Goal: Information Seeking & Learning: Learn about a topic

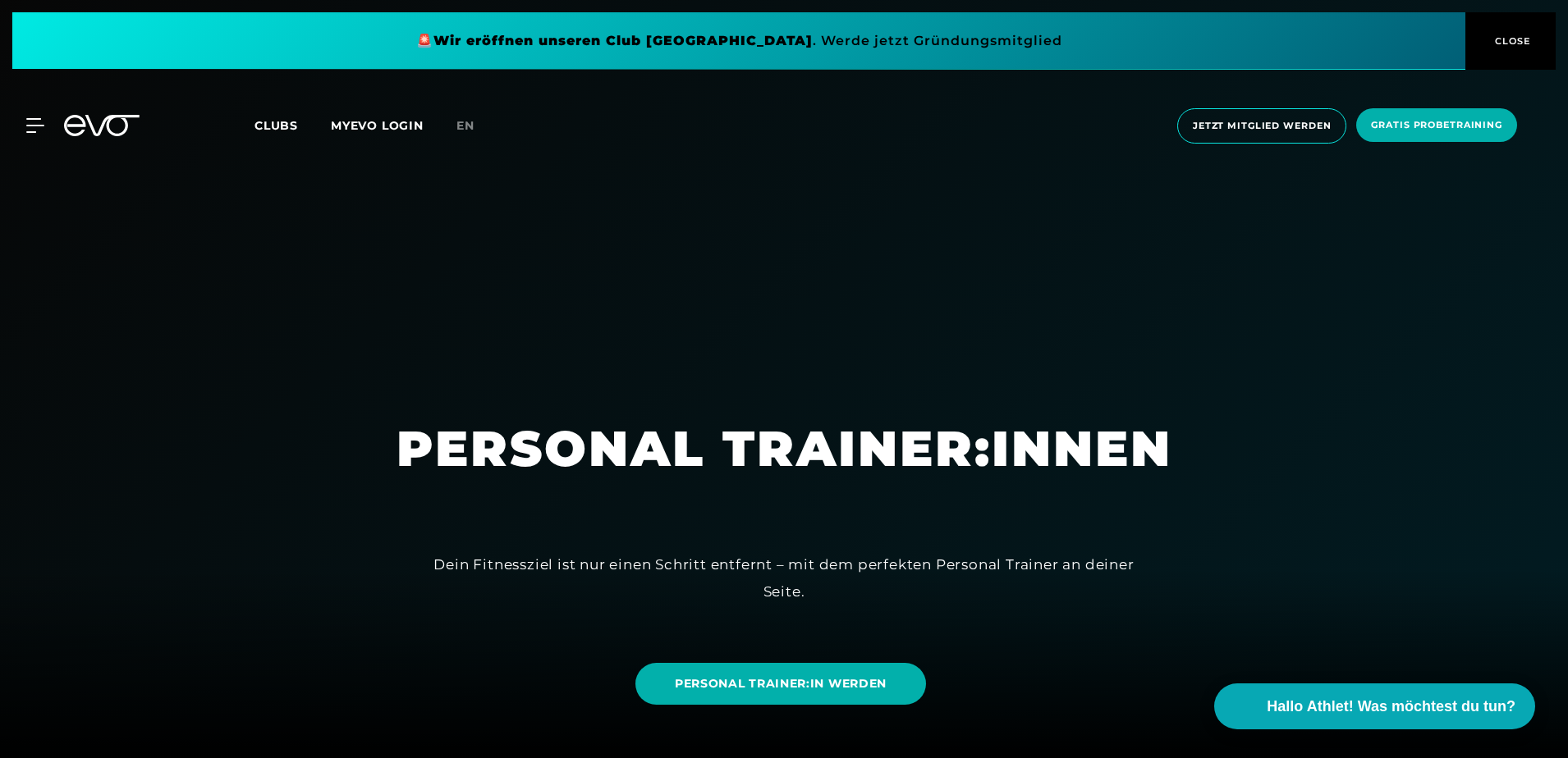
scroll to position [0, 214]
click at [905, 118] on div "Clubs MYEVO LOGIN en" at bounding box center [708, 126] width 908 height 19
click at [787, 228] on div at bounding box center [784, 379] width 1568 height 758
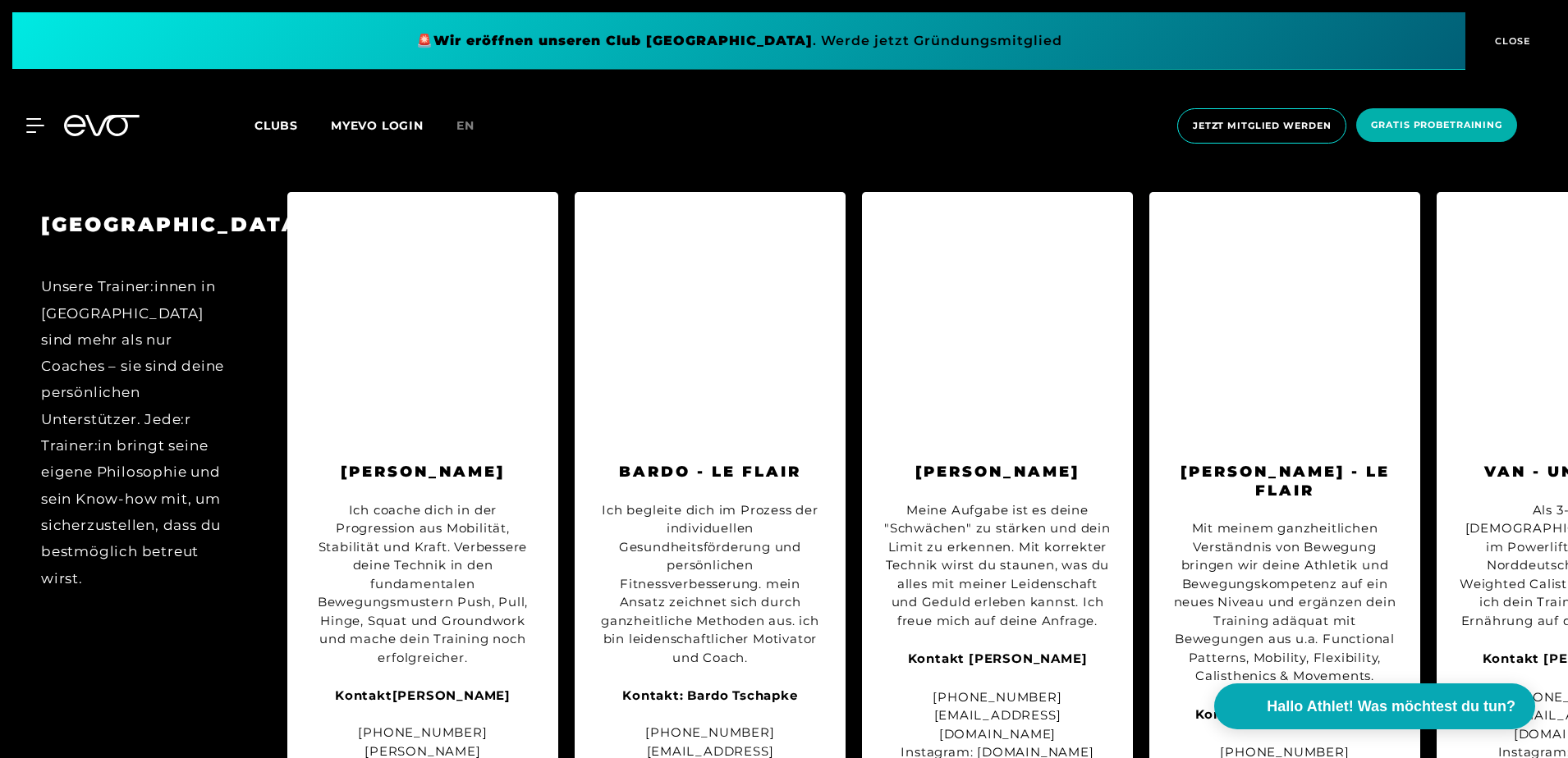
scroll to position [4347, 0]
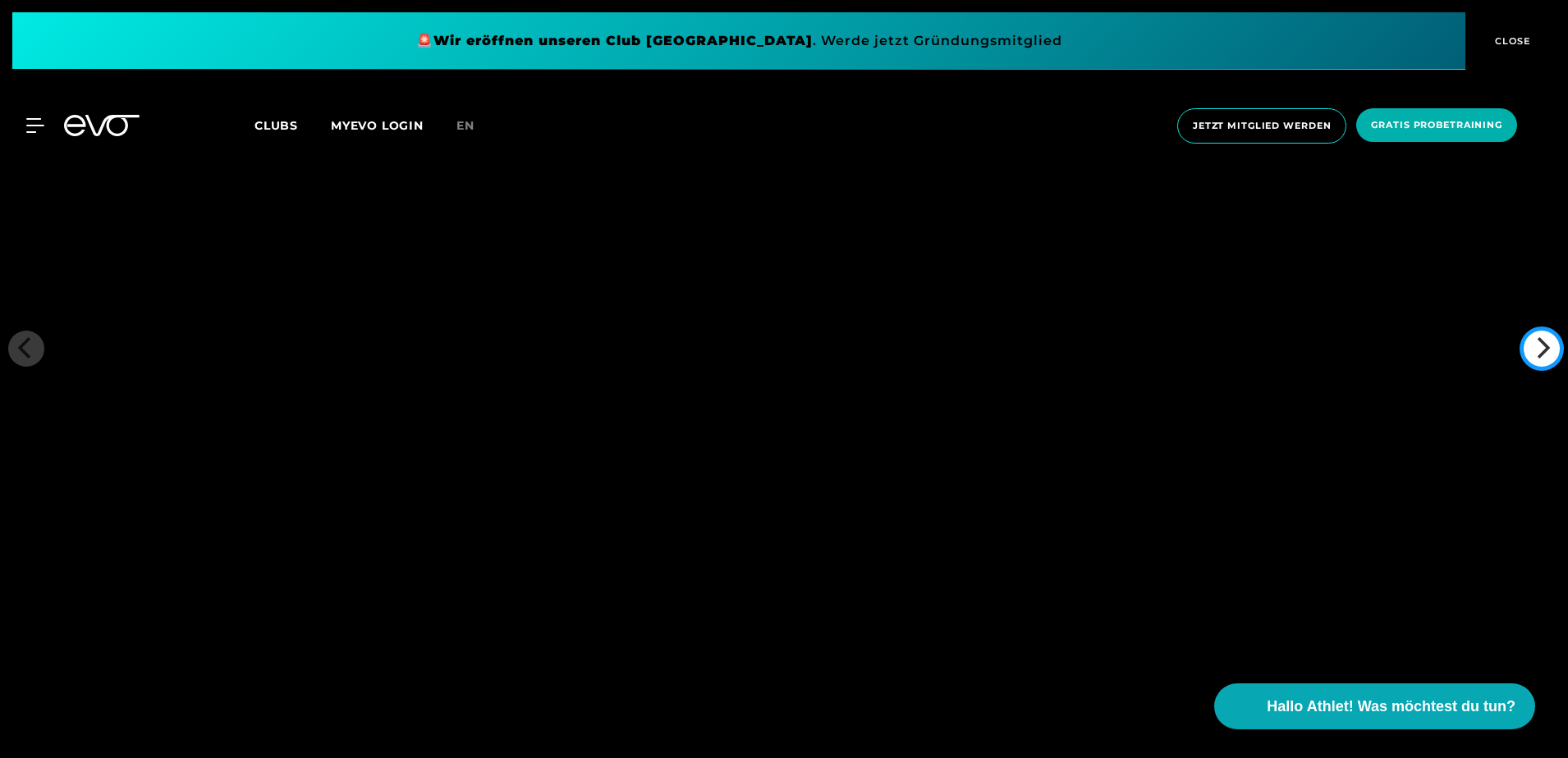
click at [1553, 331] on button "Next" at bounding box center [1542, 349] width 36 height 36
click at [1553, 320] on img at bounding box center [965, 347] width 1568 height 606
click at [1553, 320] on img at bounding box center [939, 347] width 1568 height 606
click at [1553, 320] on img at bounding box center [891, 347] width 1568 height 606
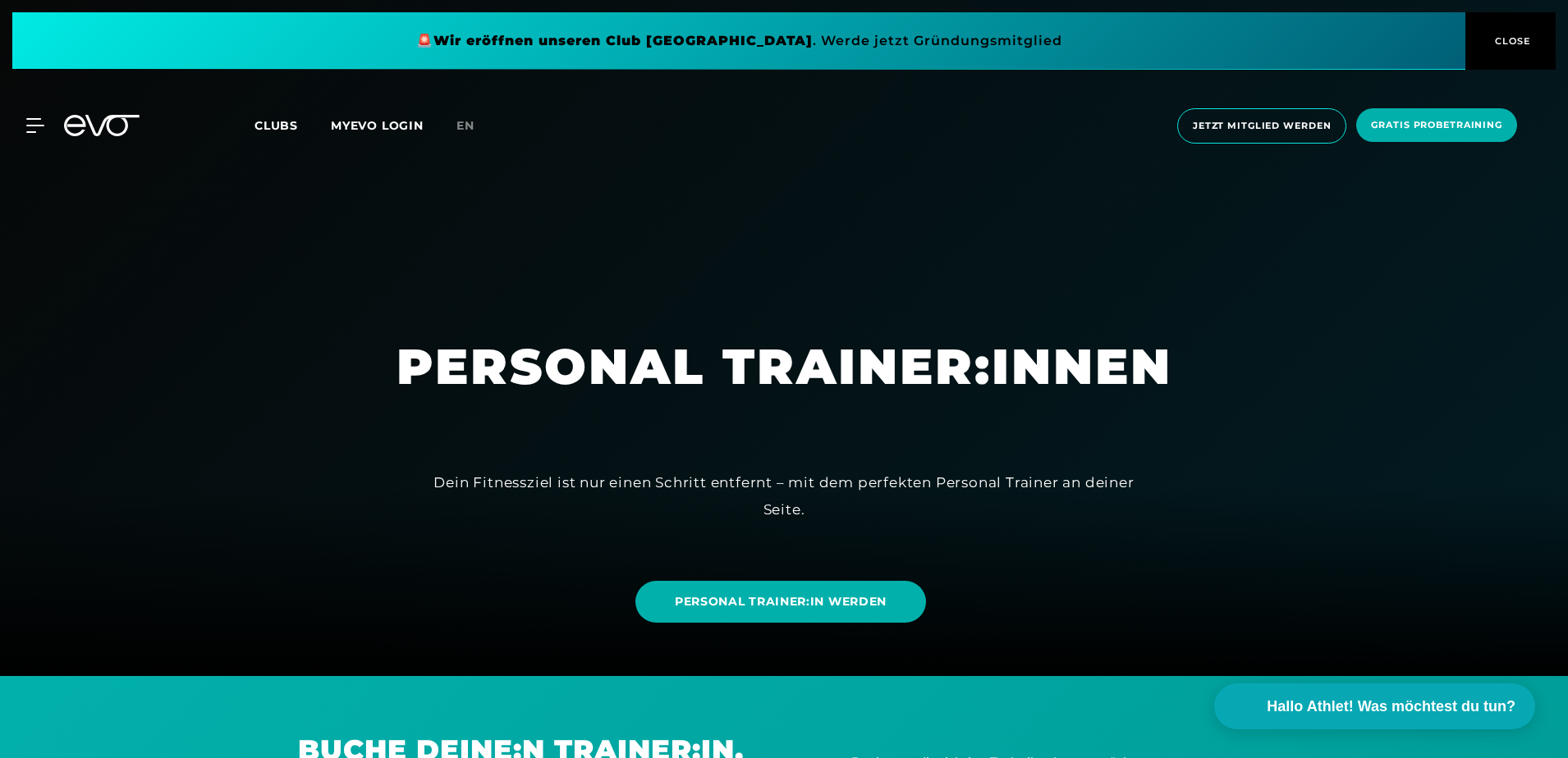
scroll to position [0, 0]
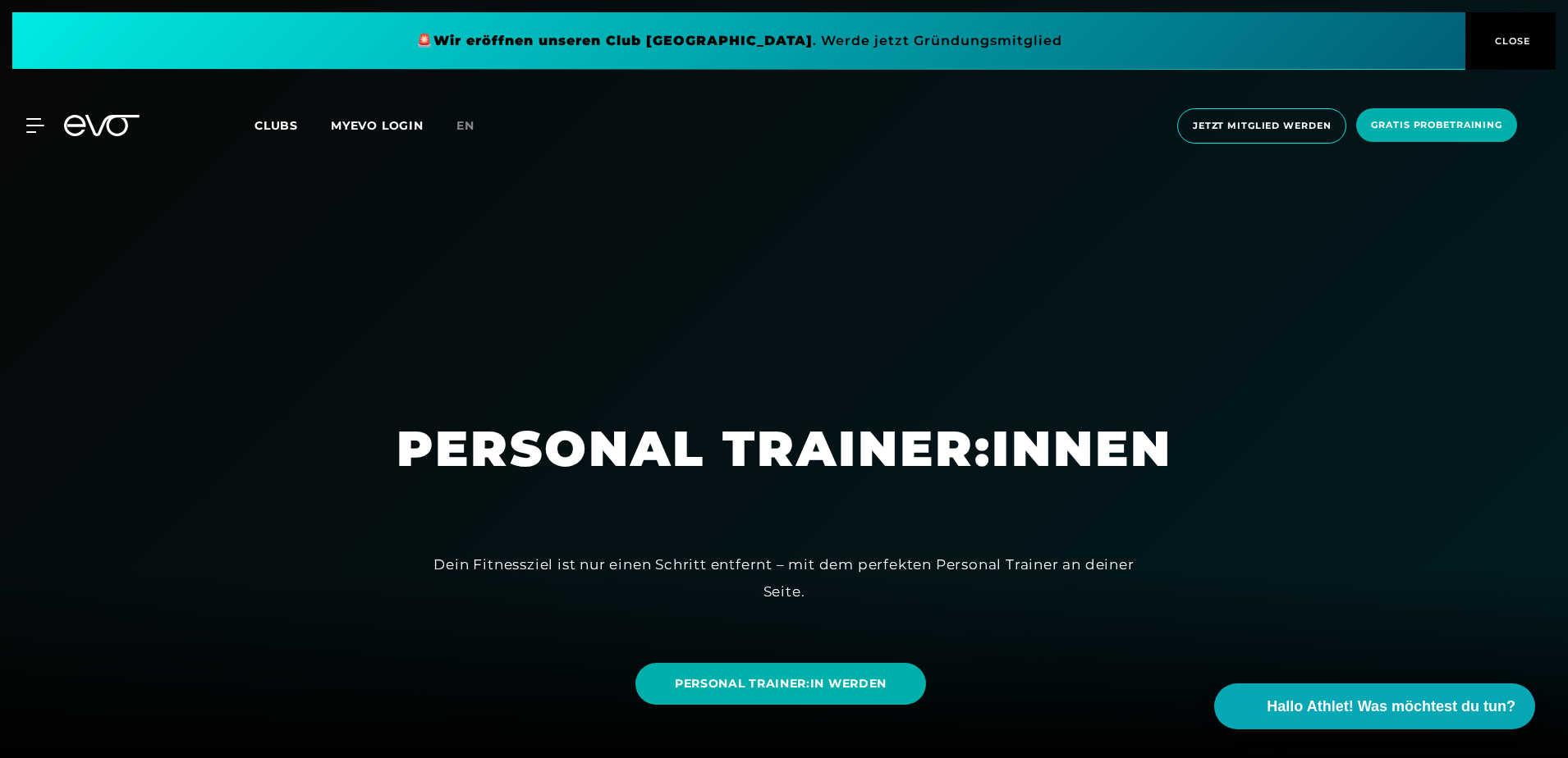
click at [290, 129] on span "Clubs" at bounding box center [276, 125] width 43 height 15
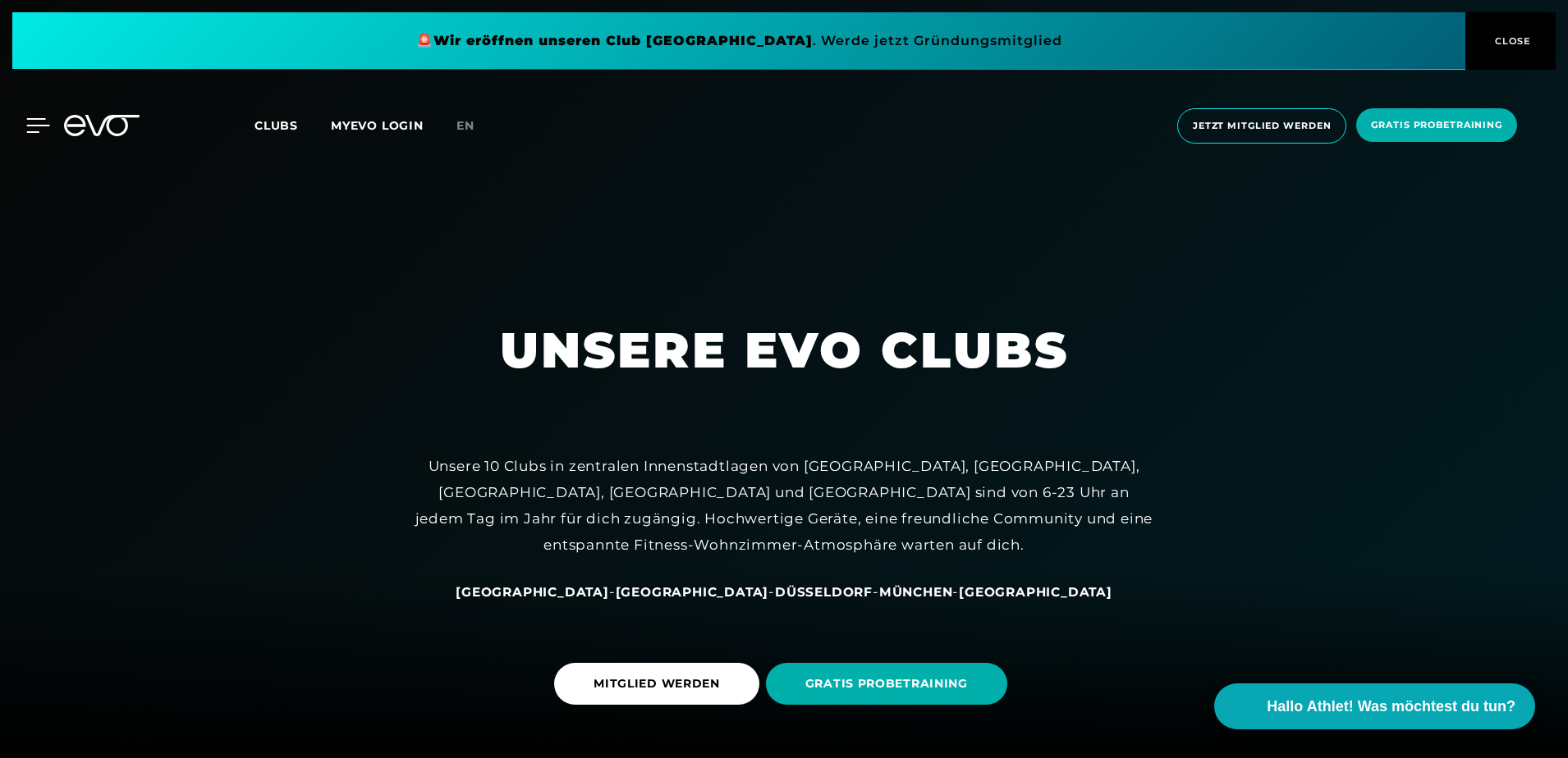
click at [21, 123] on div at bounding box center [25, 125] width 49 height 15
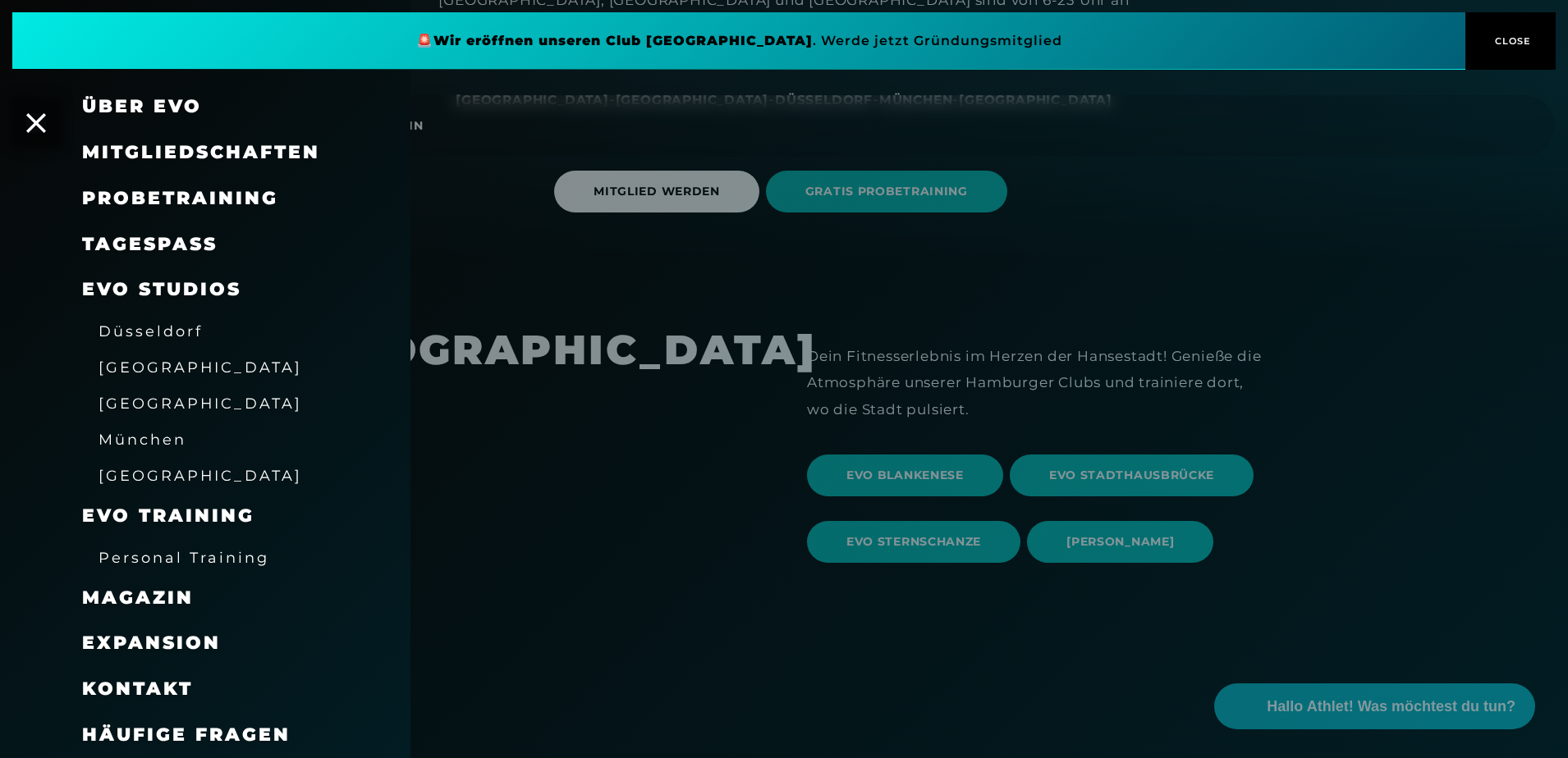
scroll to position [574, 0]
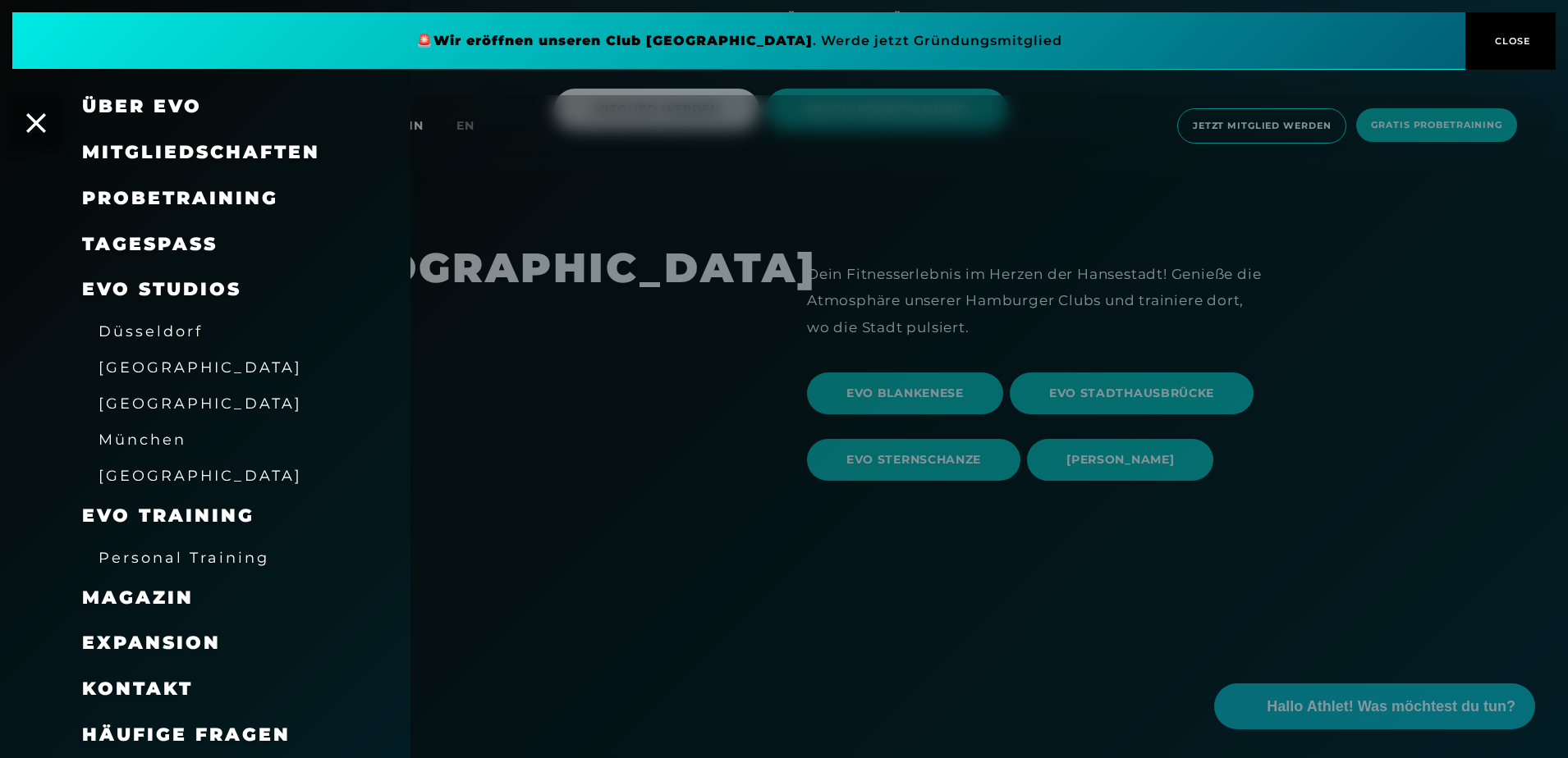
click at [139, 688] on span "Kontakt" at bounding box center [138, 689] width 111 height 22
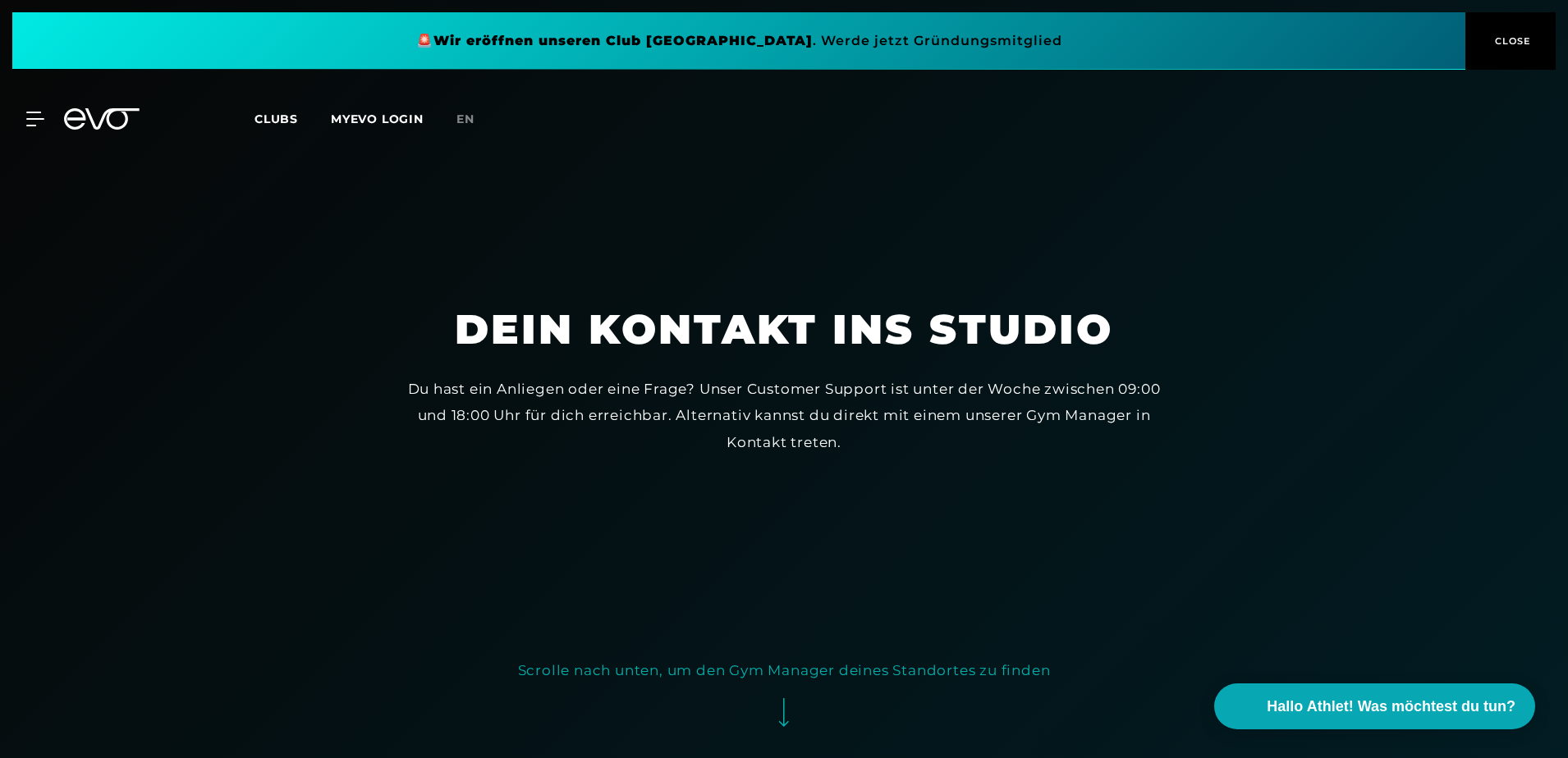
click at [1511, 41] on span "CLOSE" at bounding box center [1511, 41] width 41 height 15
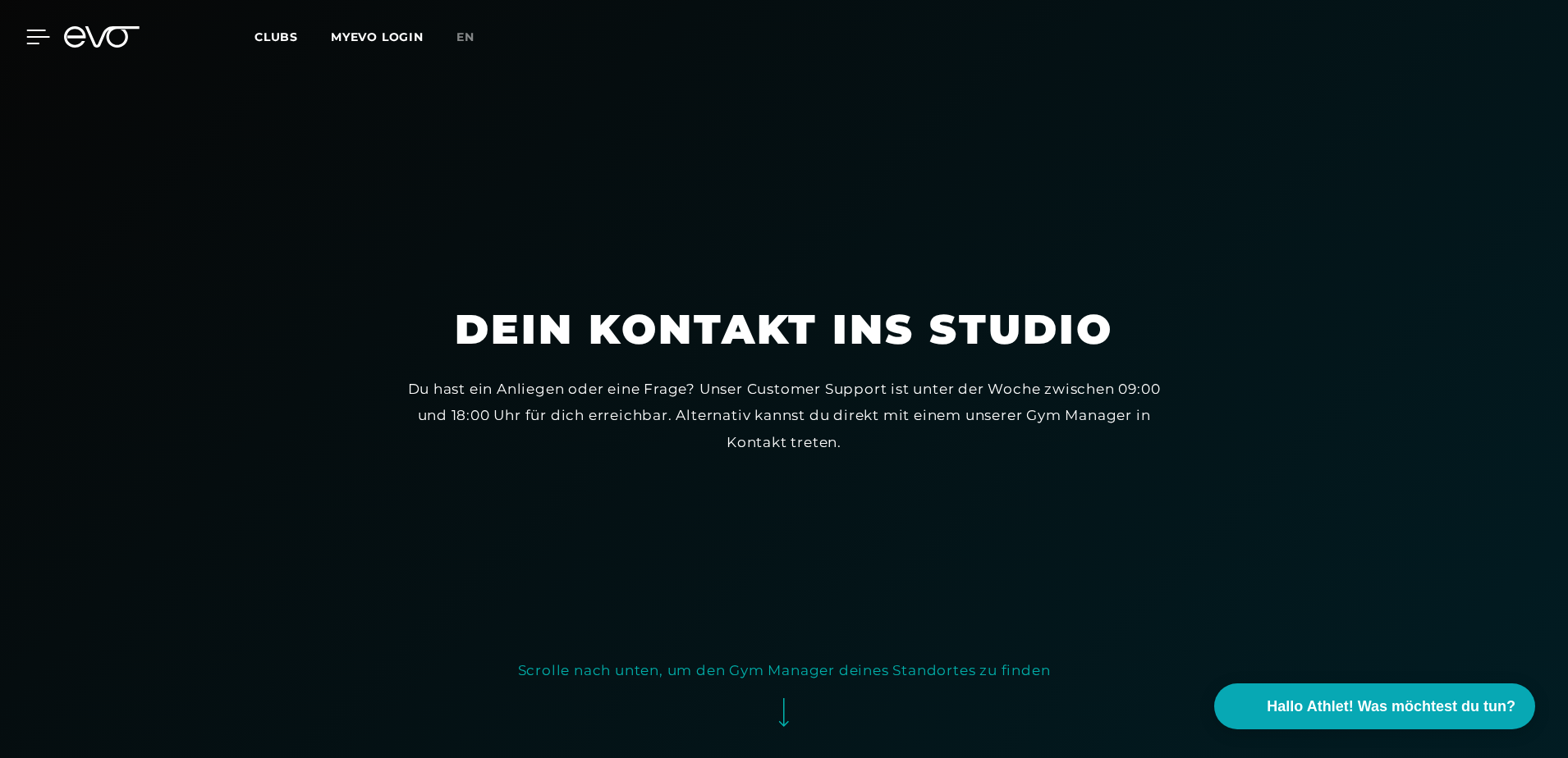
click at [35, 35] on icon at bounding box center [38, 36] width 24 height 15
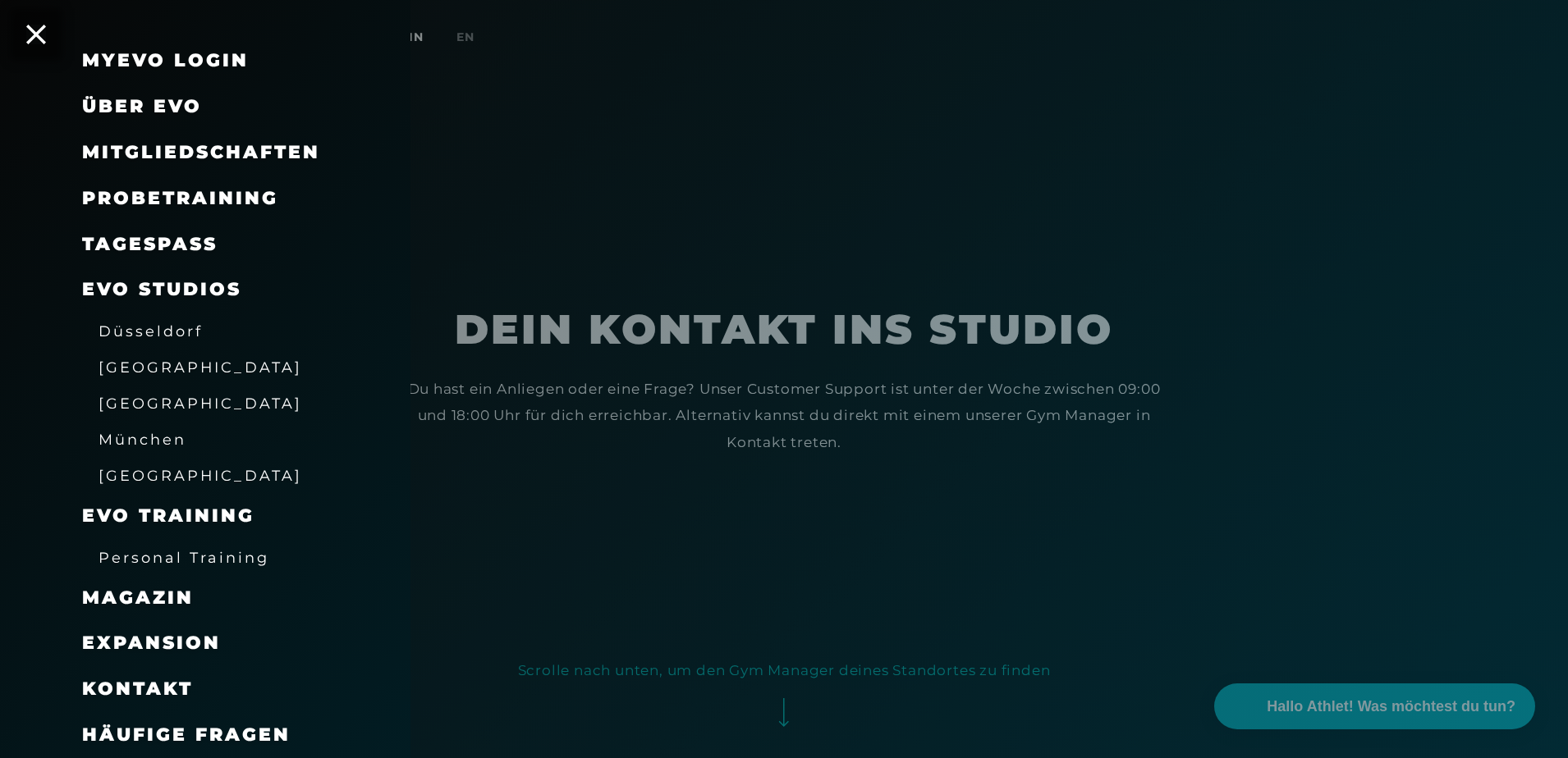
click at [155, 110] on span "Über EVO" at bounding box center [142, 106] width 120 height 22
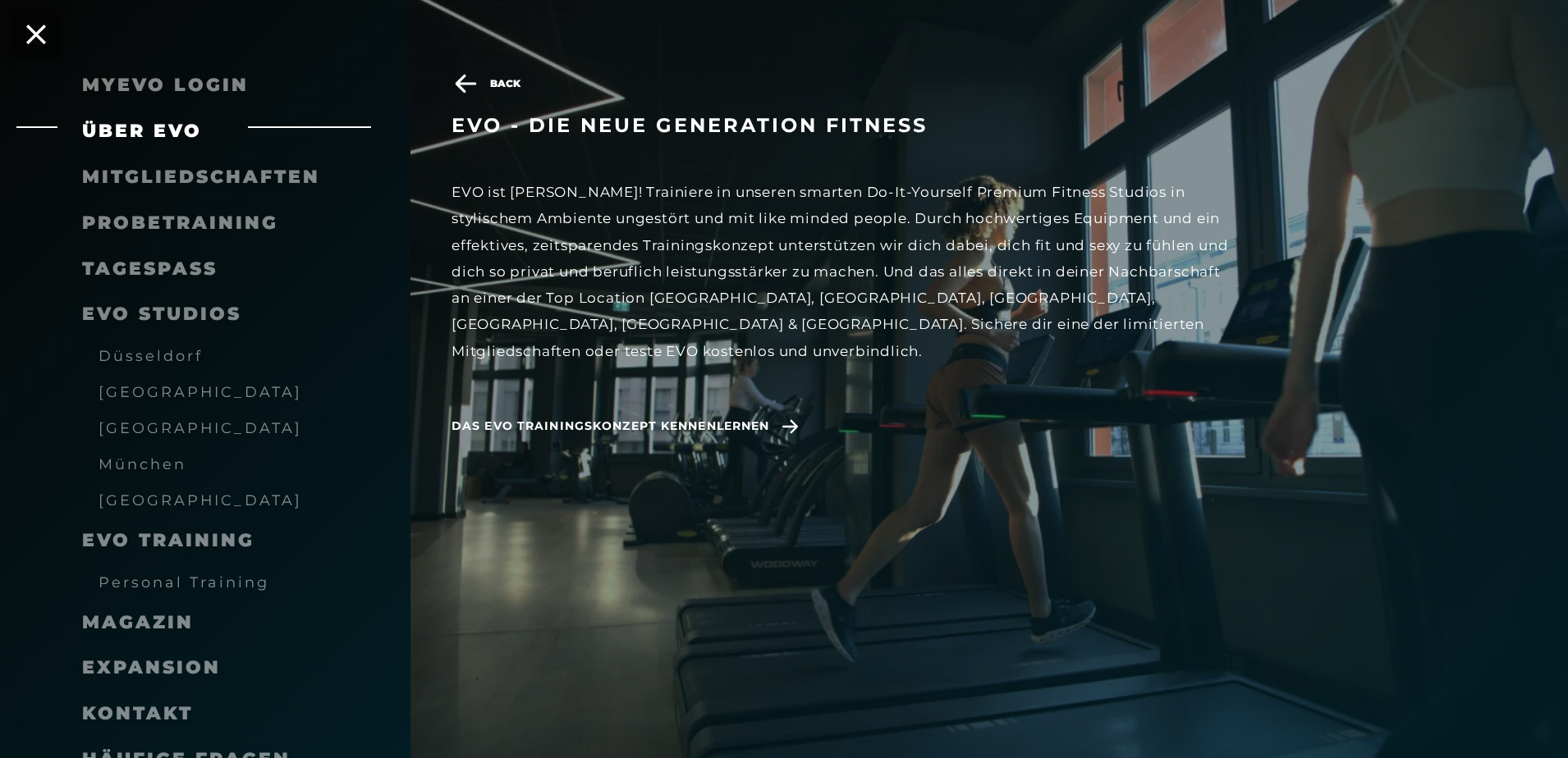
scroll to position [164, 0]
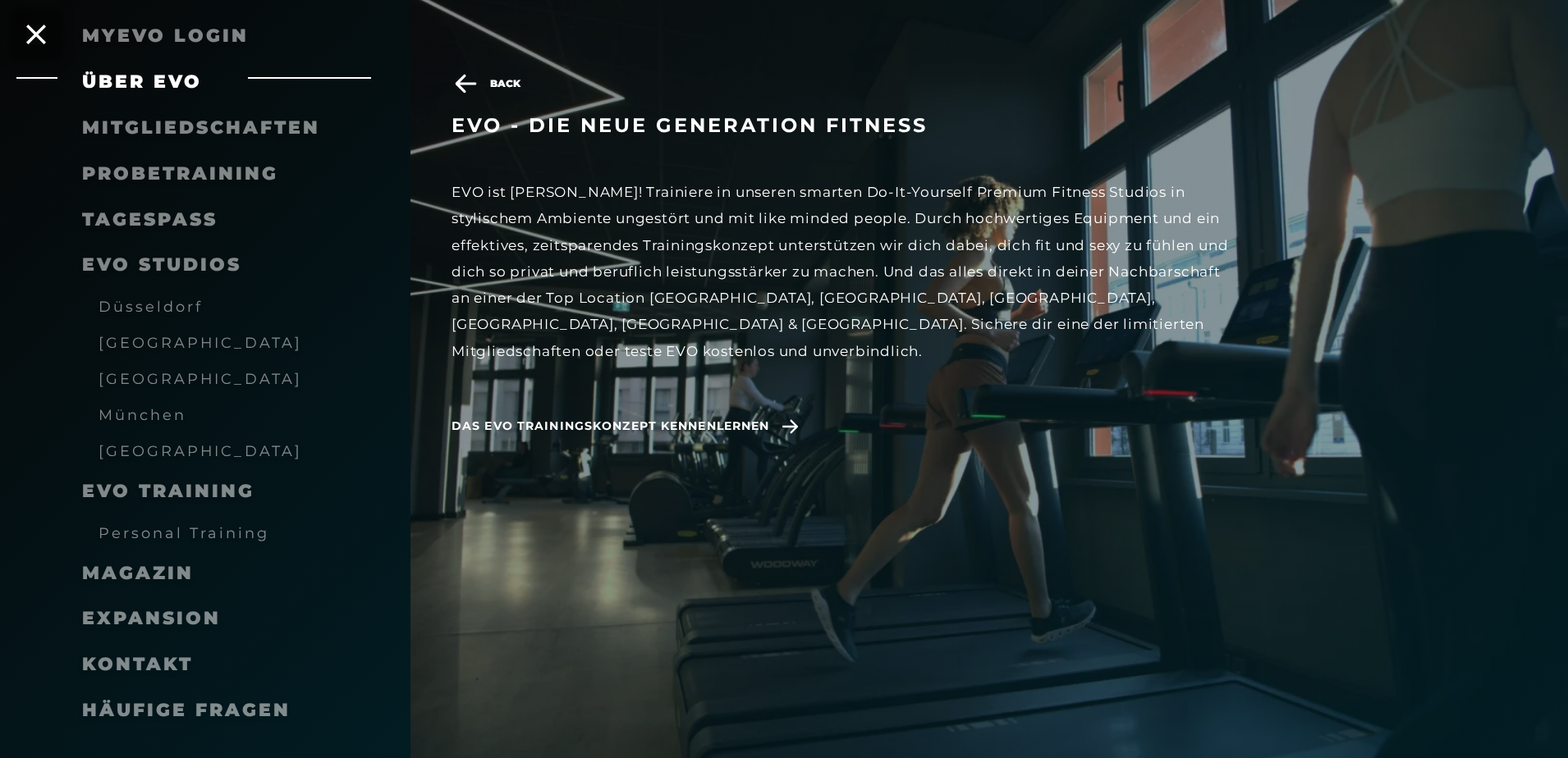
click at [166, 712] on span "Häufige Fragen" at bounding box center [186, 710] width 208 height 22
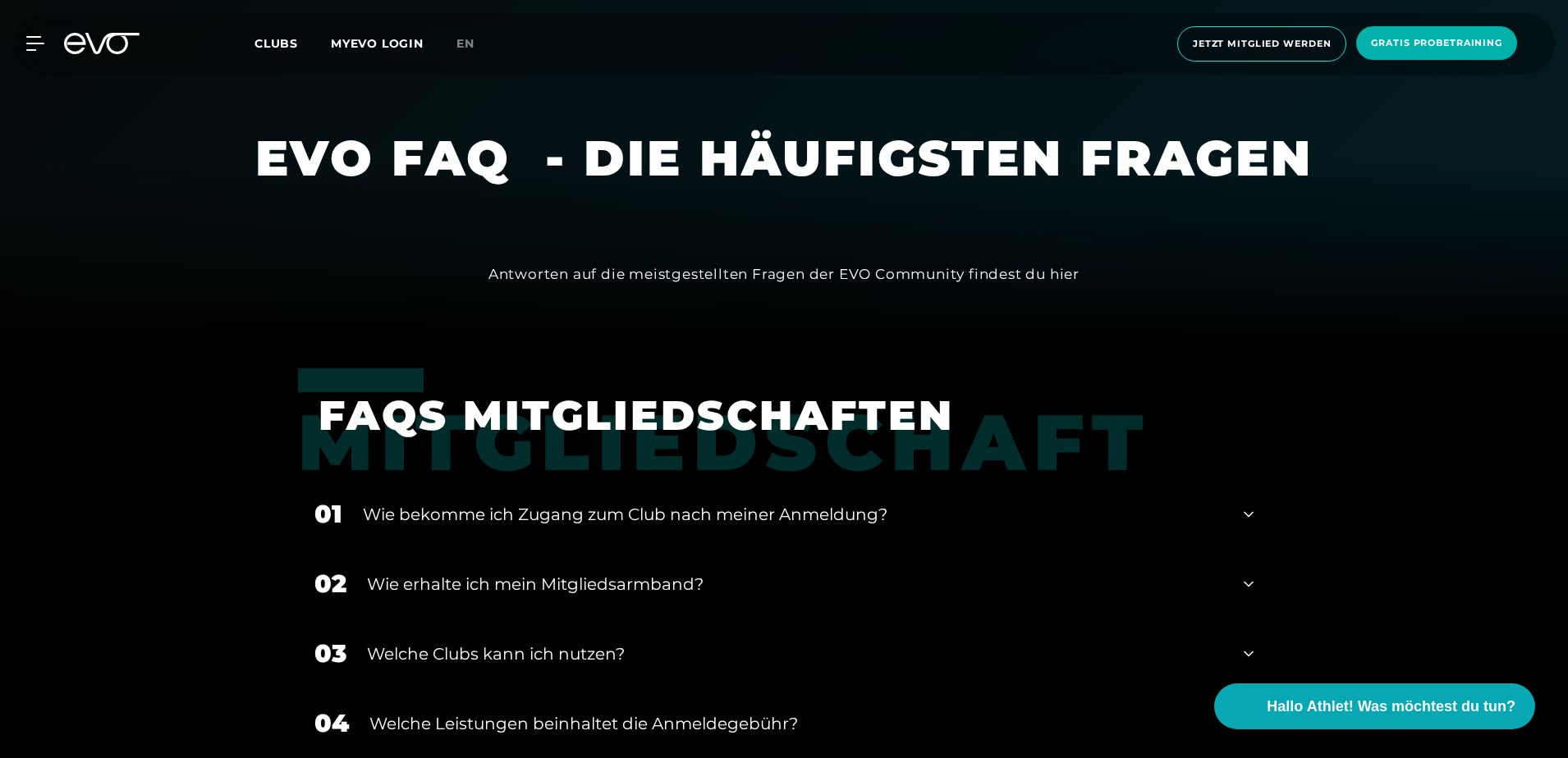
scroll to position [738, 0]
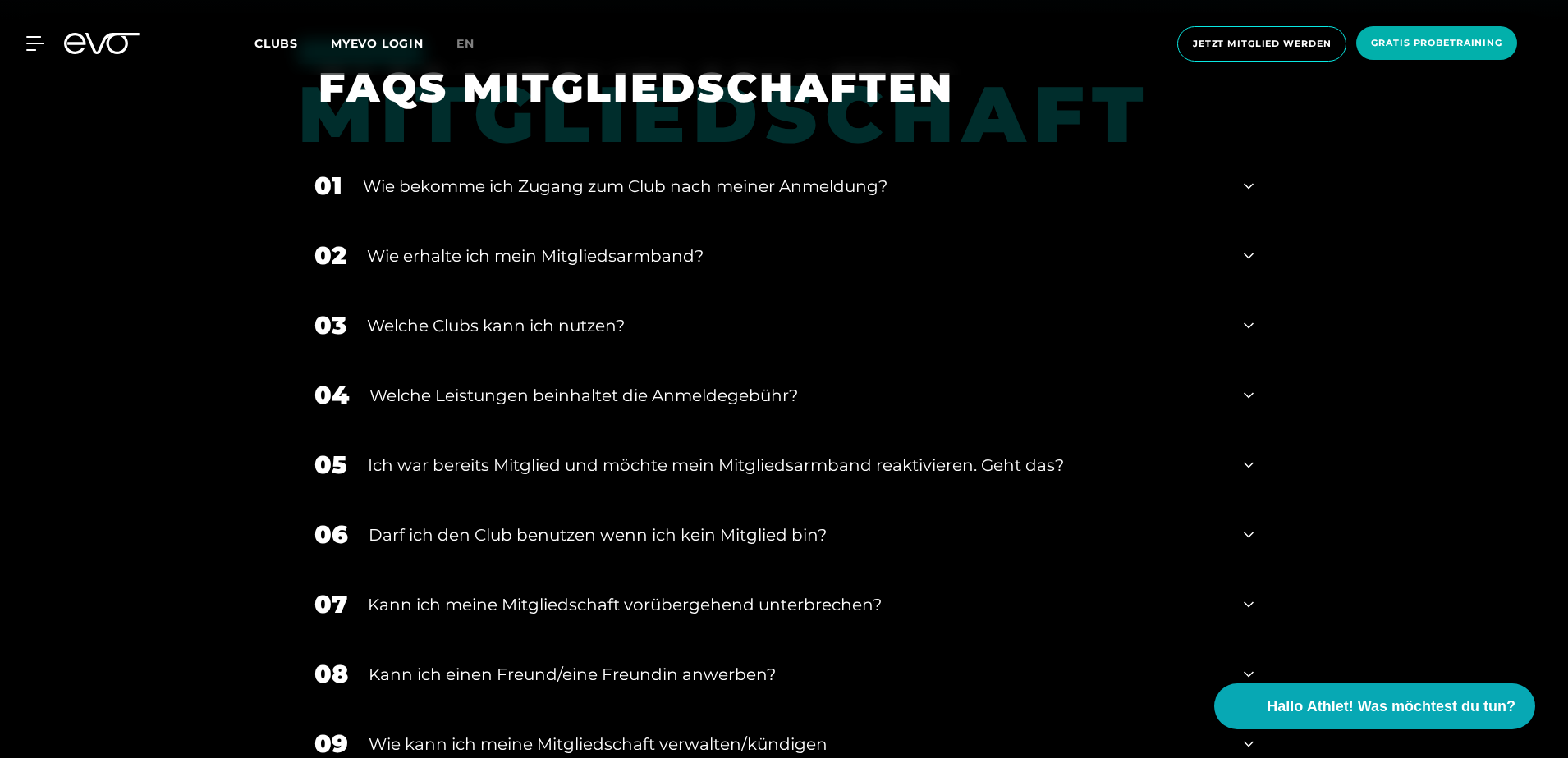
click at [1251, 399] on icon at bounding box center [1248, 395] width 10 height 20
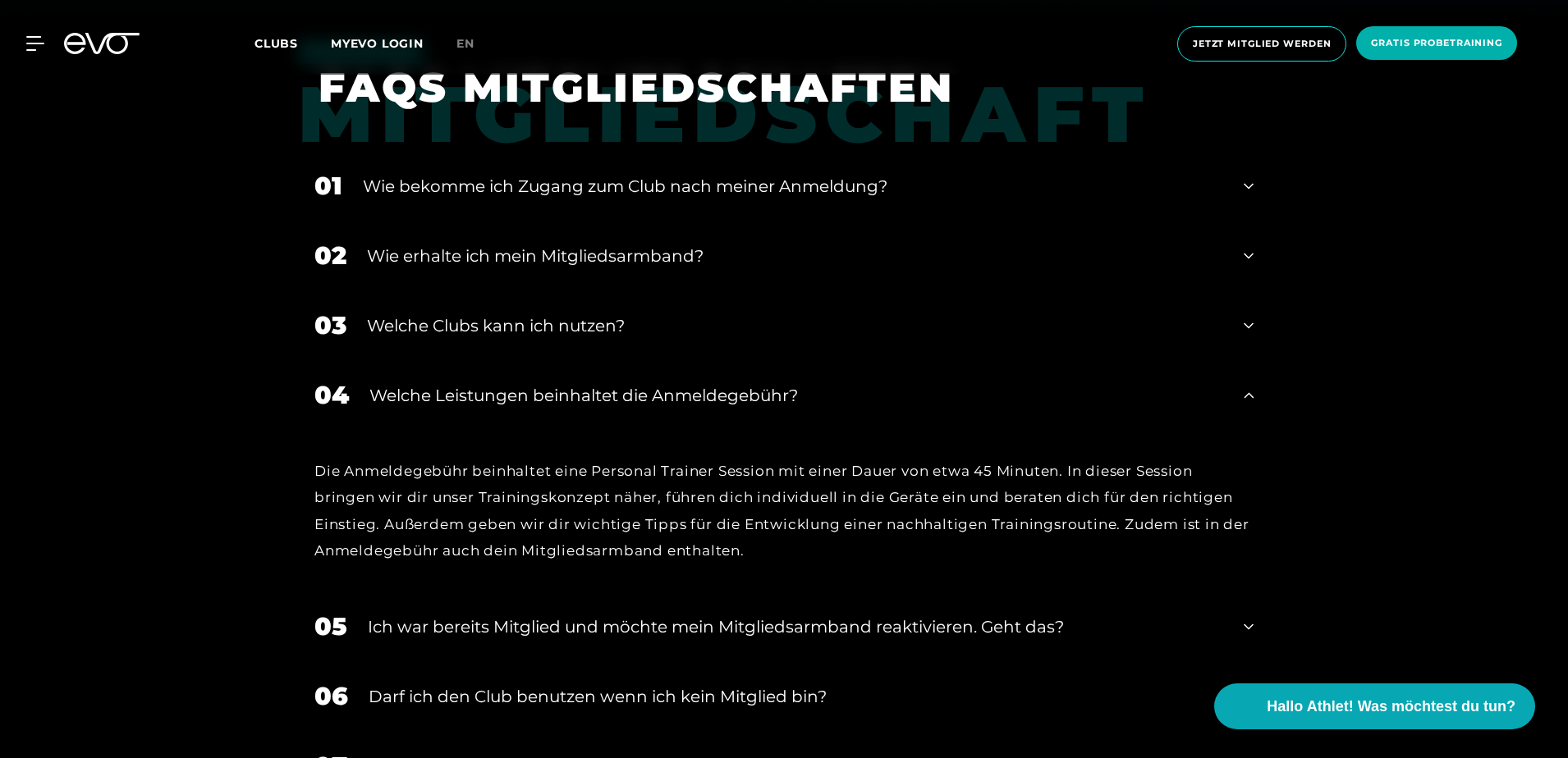
click at [1251, 399] on icon at bounding box center [1248, 395] width 10 height 20
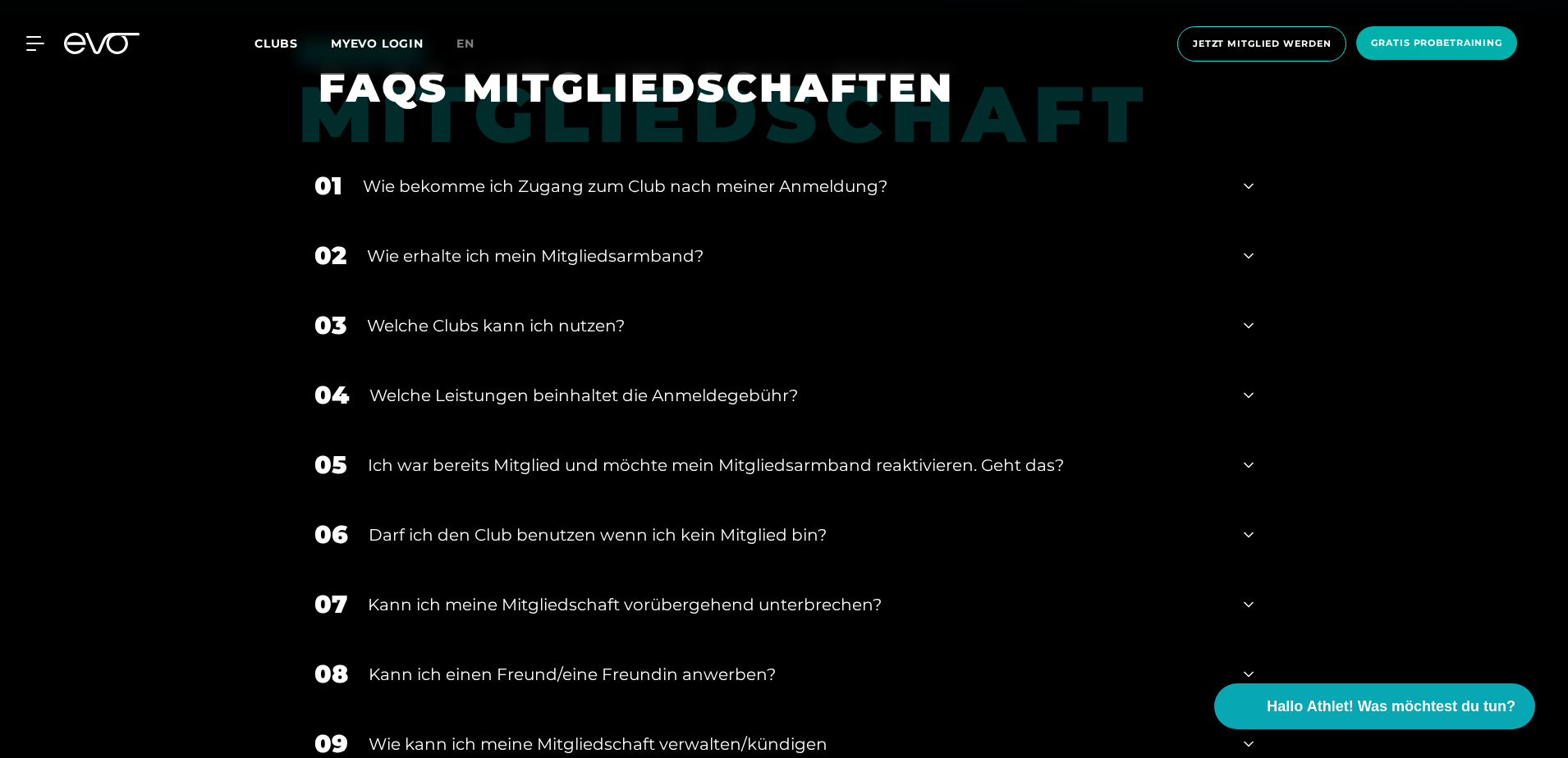
click at [1251, 399] on icon at bounding box center [1248, 395] width 10 height 20
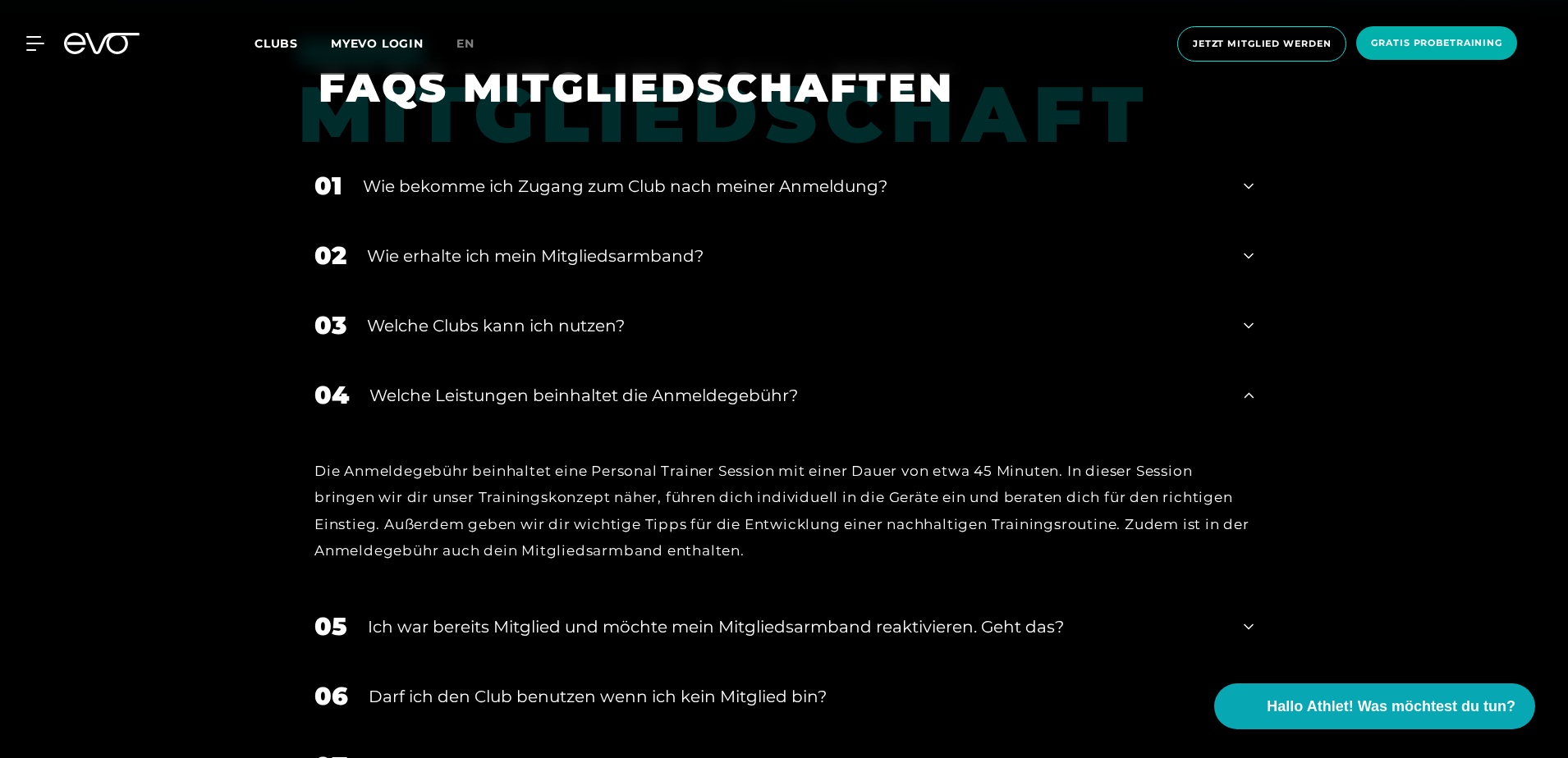
click at [1251, 398] on icon at bounding box center [1248, 395] width 10 height 20
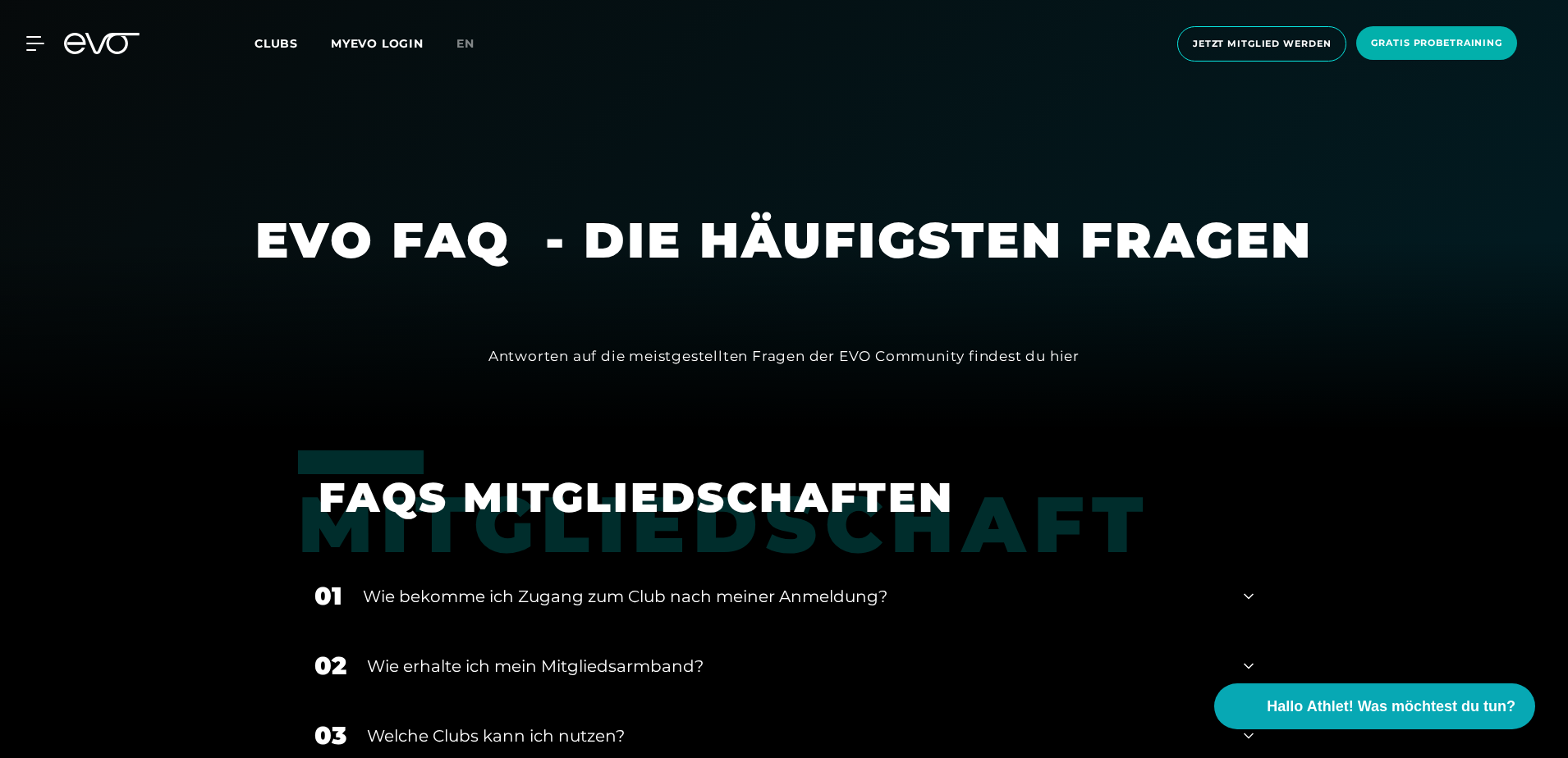
scroll to position [0, 0]
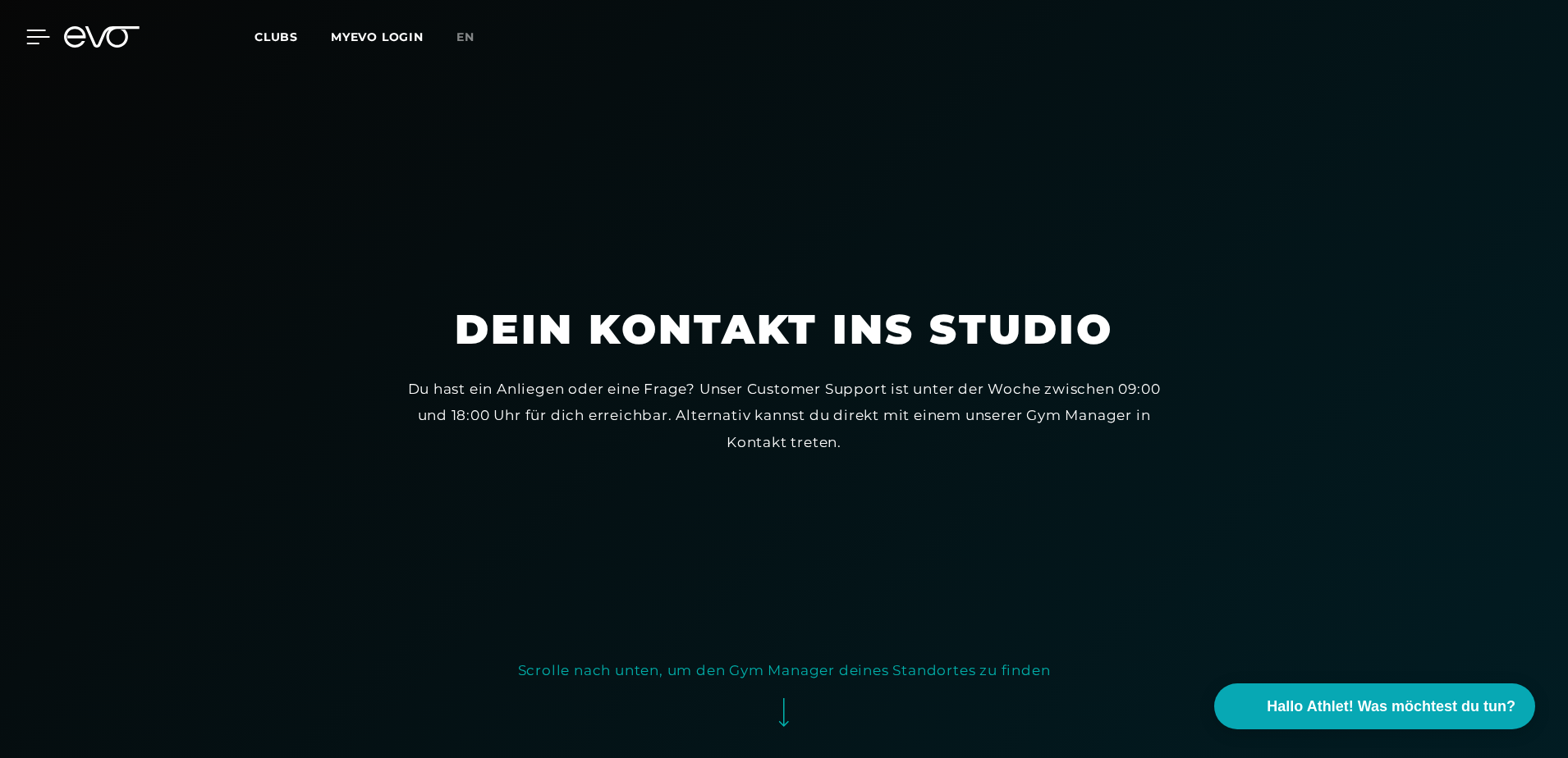
click at [38, 35] on icon at bounding box center [38, 36] width 24 height 15
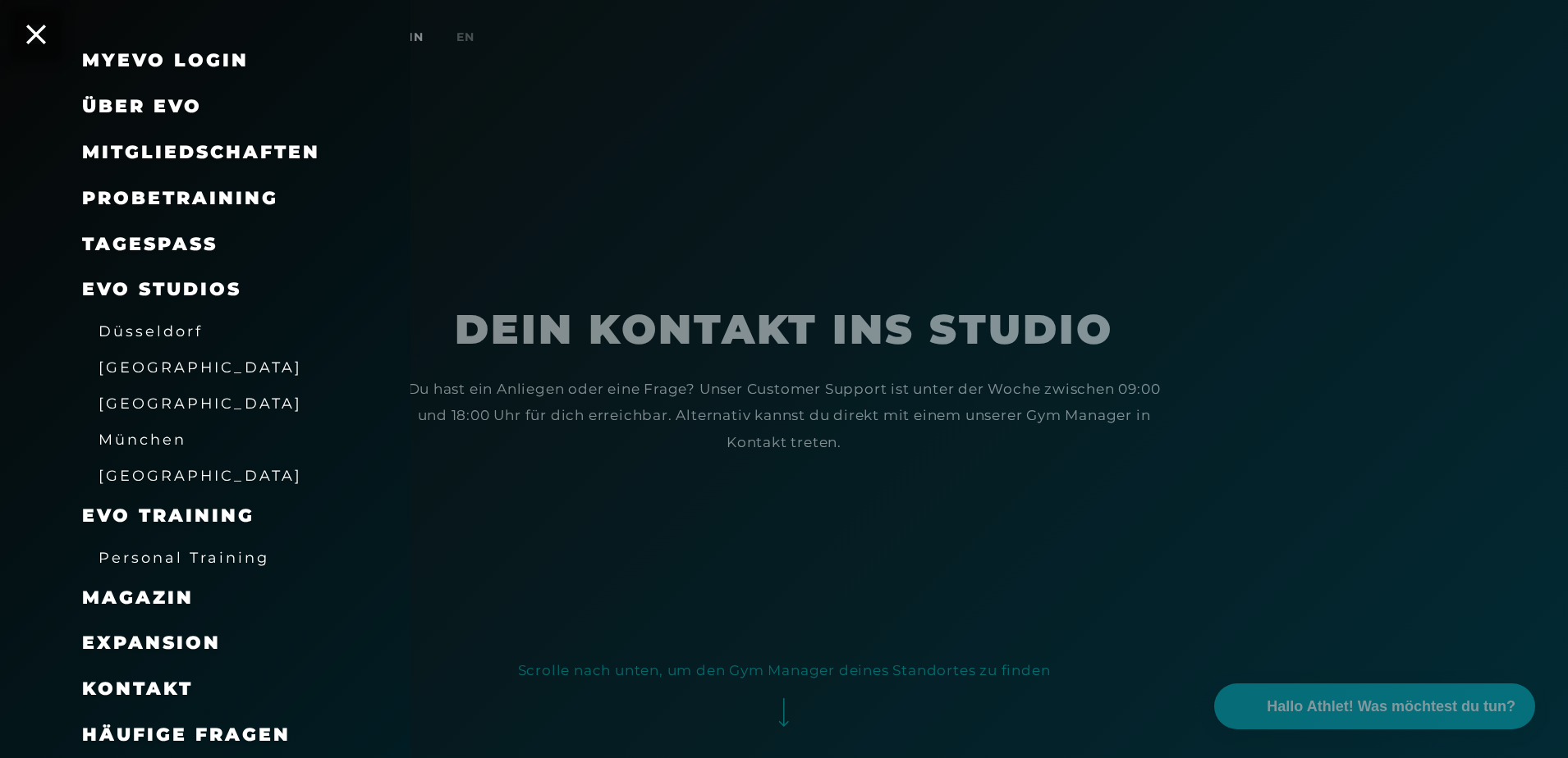
click at [176, 152] on span "Mitgliedschaften" at bounding box center [201, 152] width 238 height 22
